Goal: Task Accomplishment & Management: Use online tool/utility

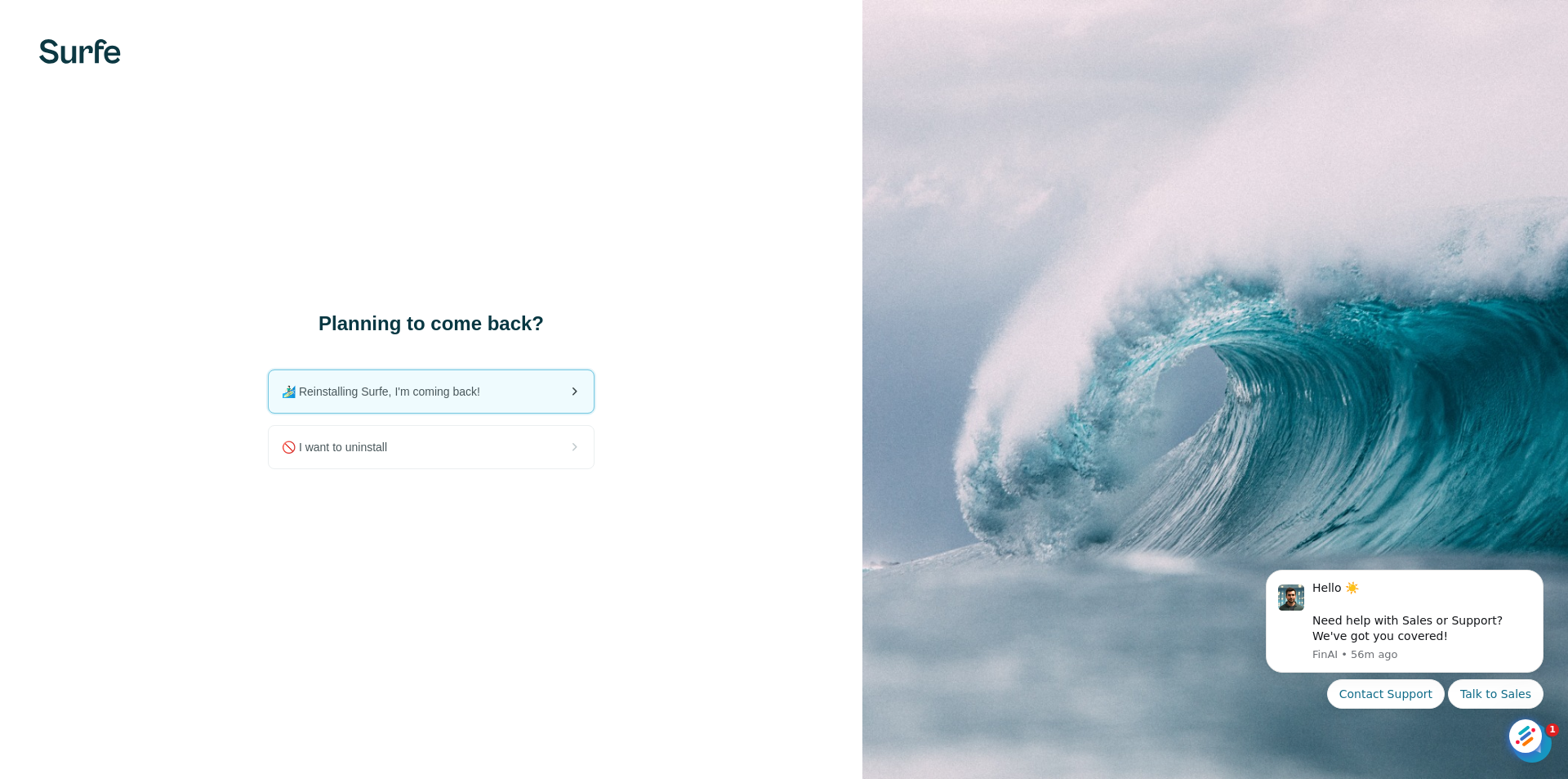
click at [457, 393] on span "🏄🏻‍♂️ Reinstalling Surfe, I'm coming back!" at bounding box center [387, 391] width 211 height 16
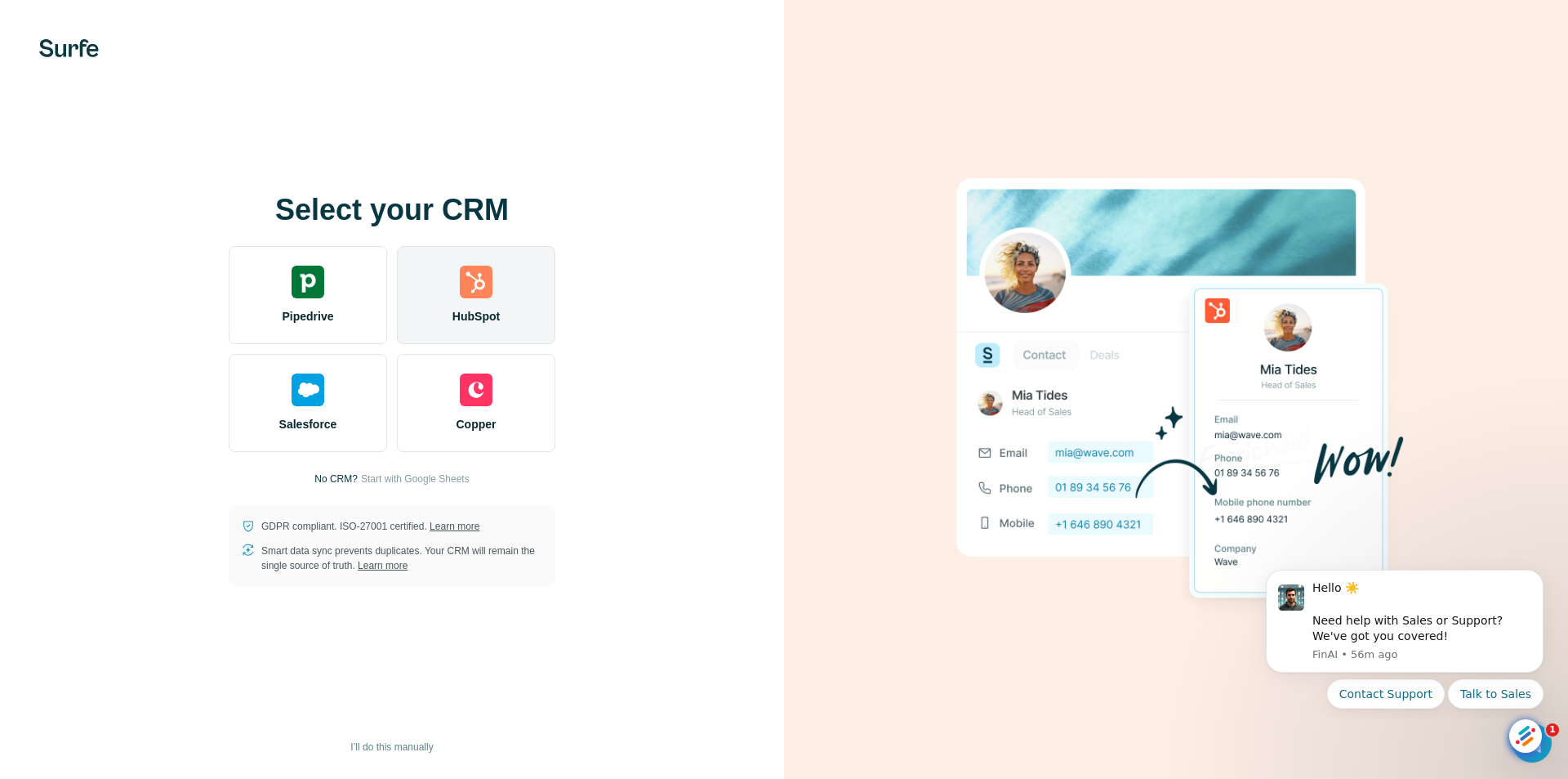
click at [506, 290] on div "HubSpot" at bounding box center [476, 295] width 158 height 98
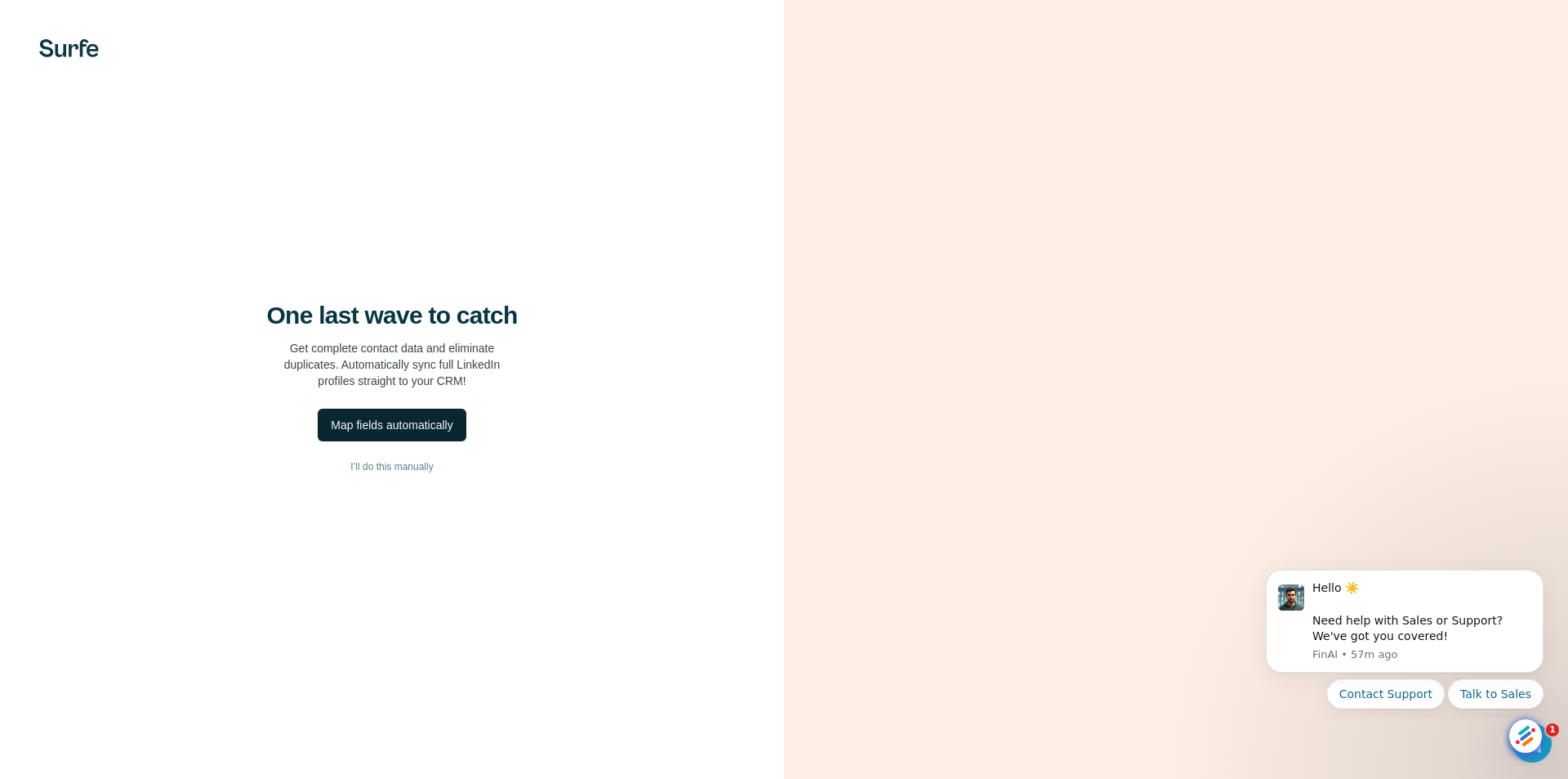
click at [416, 427] on div "Map fields automatically" at bounding box center [392, 424] width 121 height 16
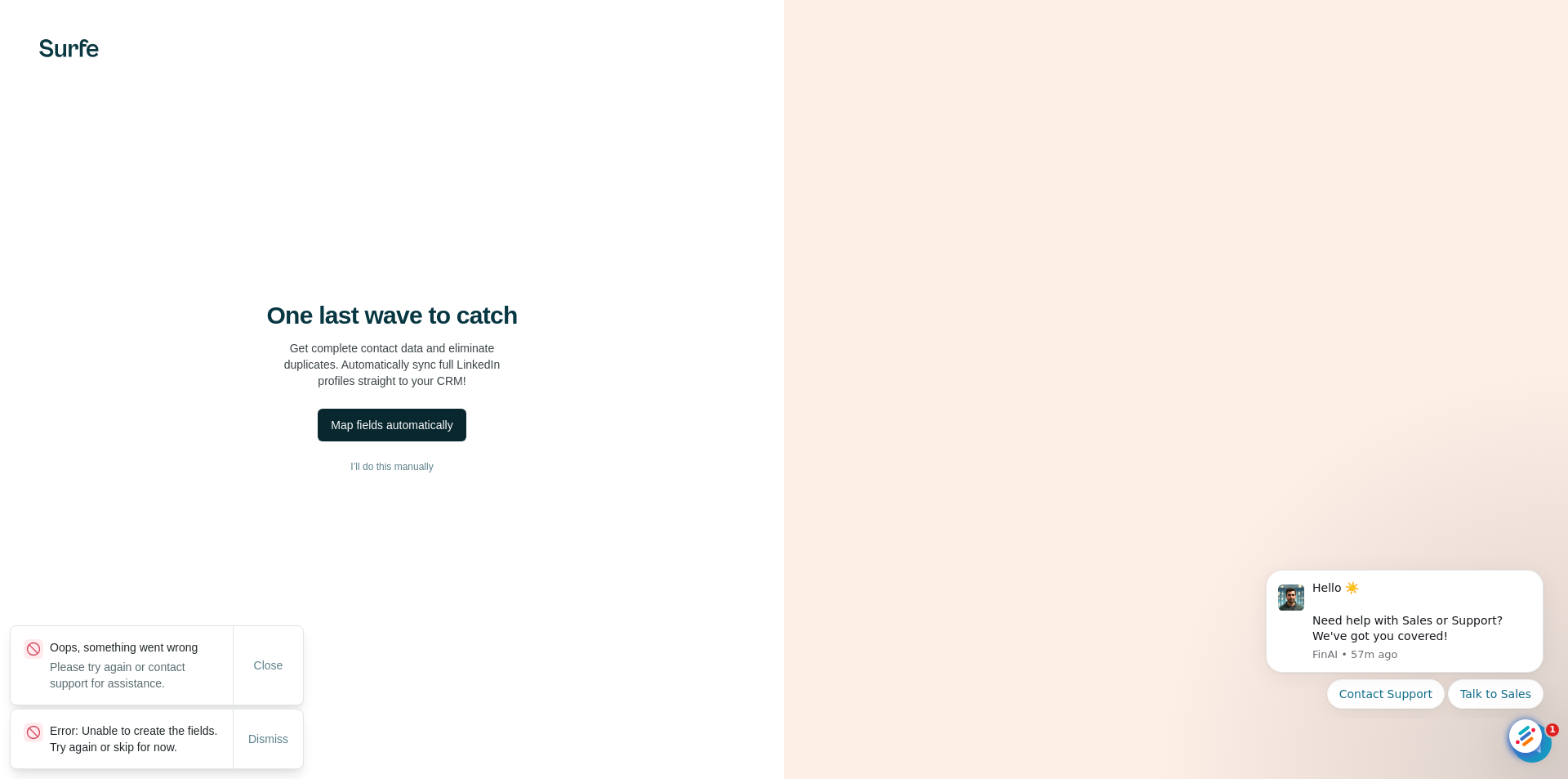
click at [438, 426] on div "Map fields automatically" at bounding box center [392, 424] width 121 height 16
